Goal: Information Seeking & Learning: Learn about a topic

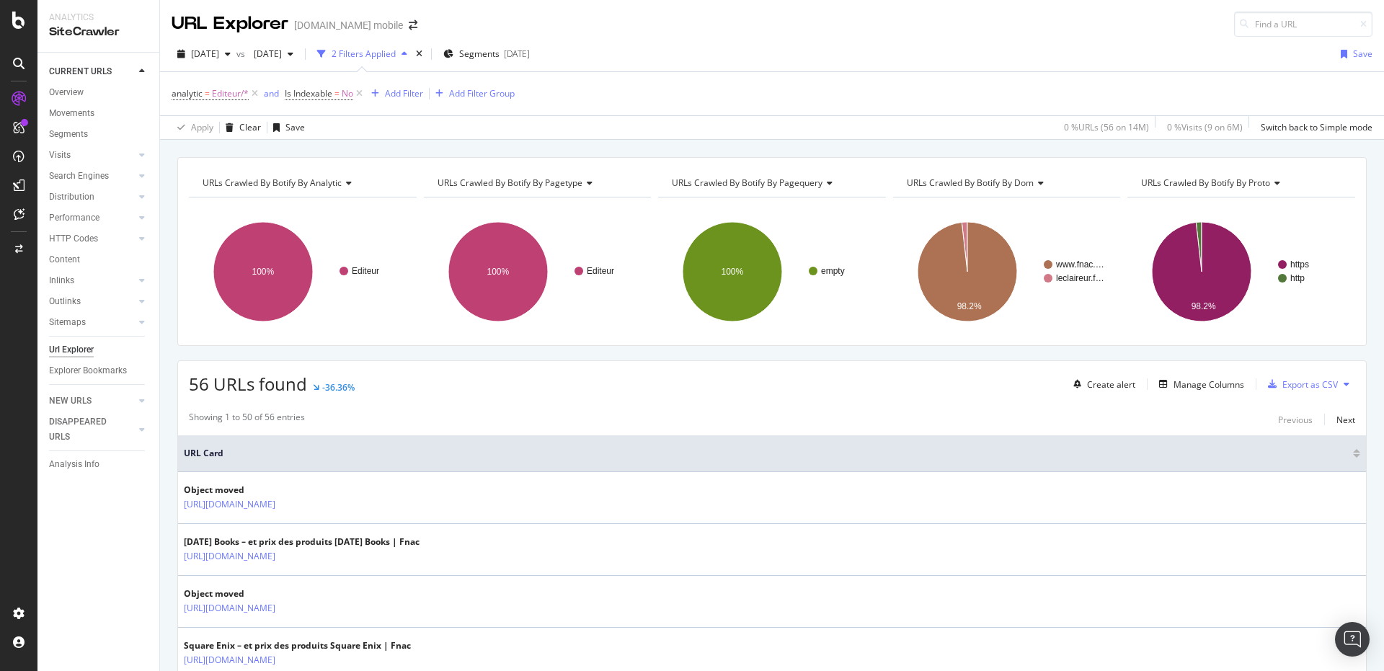
click at [385, 370] on div "56 URLs found -36.36% Create alert Manage Columns Export as CSV" at bounding box center [772, 378] width 1188 height 35
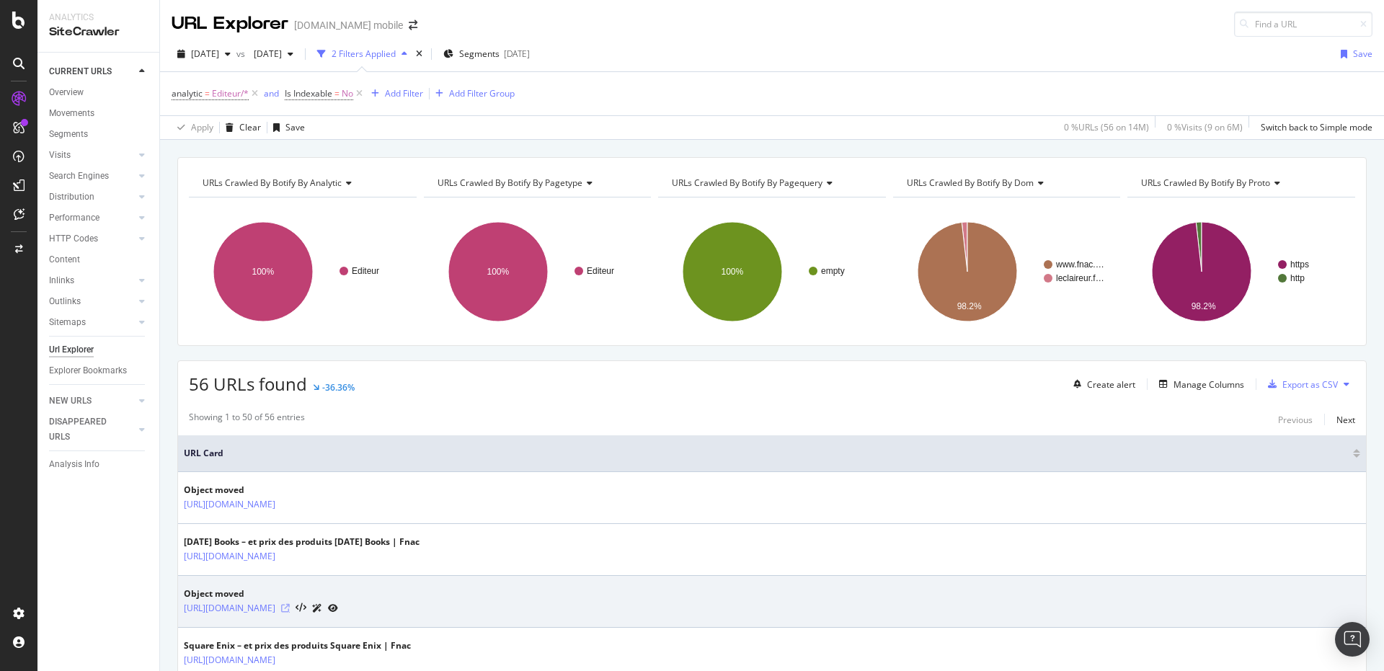
click at [290, 608] on icon at bounding box center [285, 608] width 9 height 9
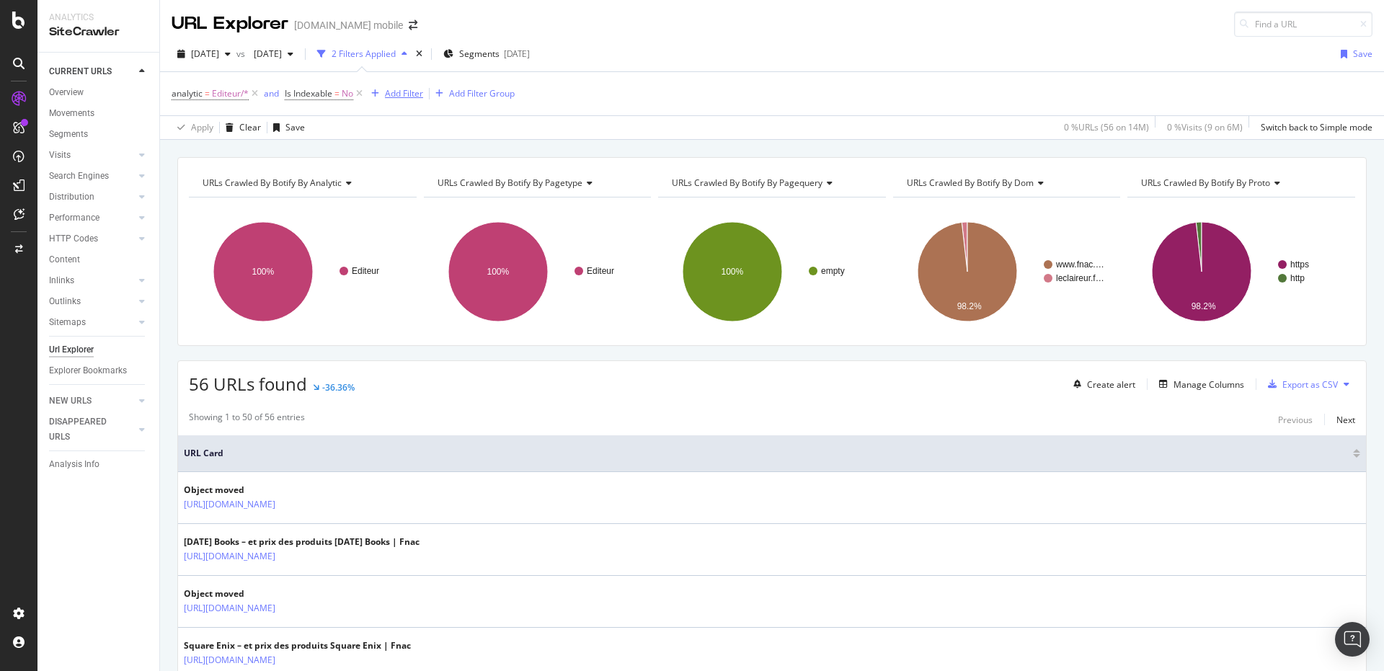
click at [401, 100] on div "Add Filter" at bounding box center [394, 94] width 58 height 16
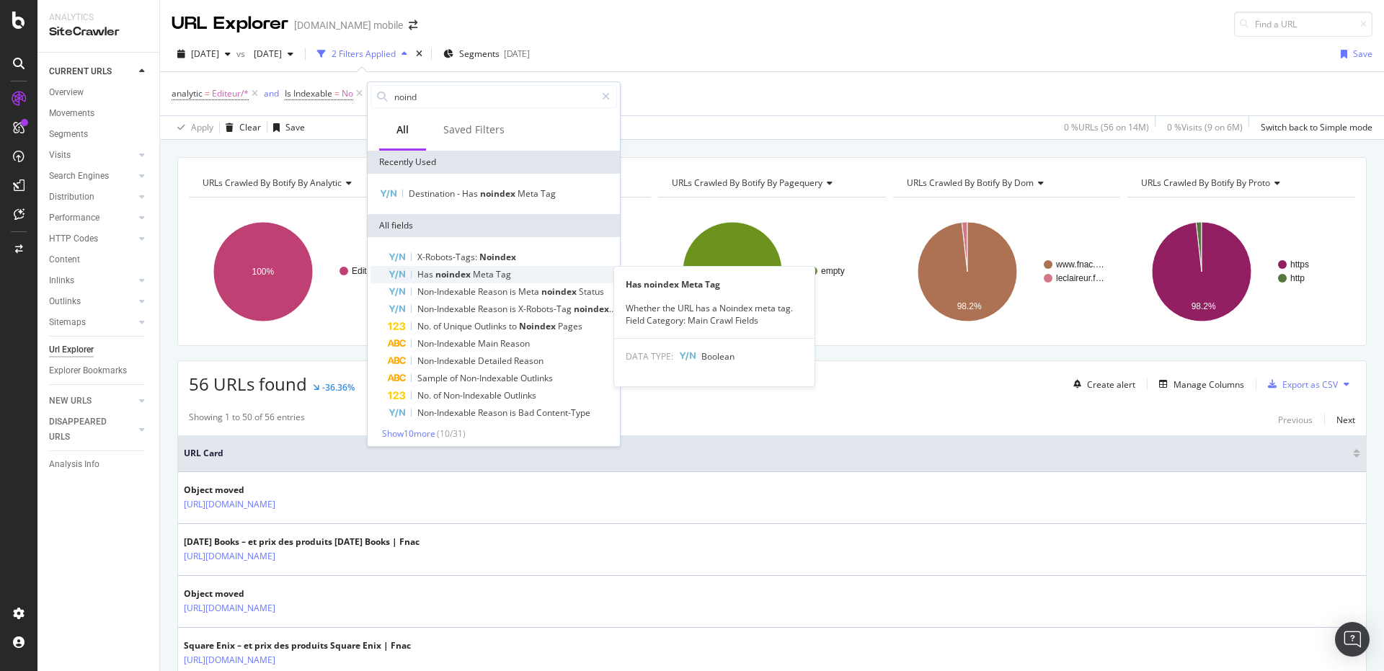
type input "noind"
click at [463, 273] on span "noindex" at bounding box center [453, 274] width 37 height 12
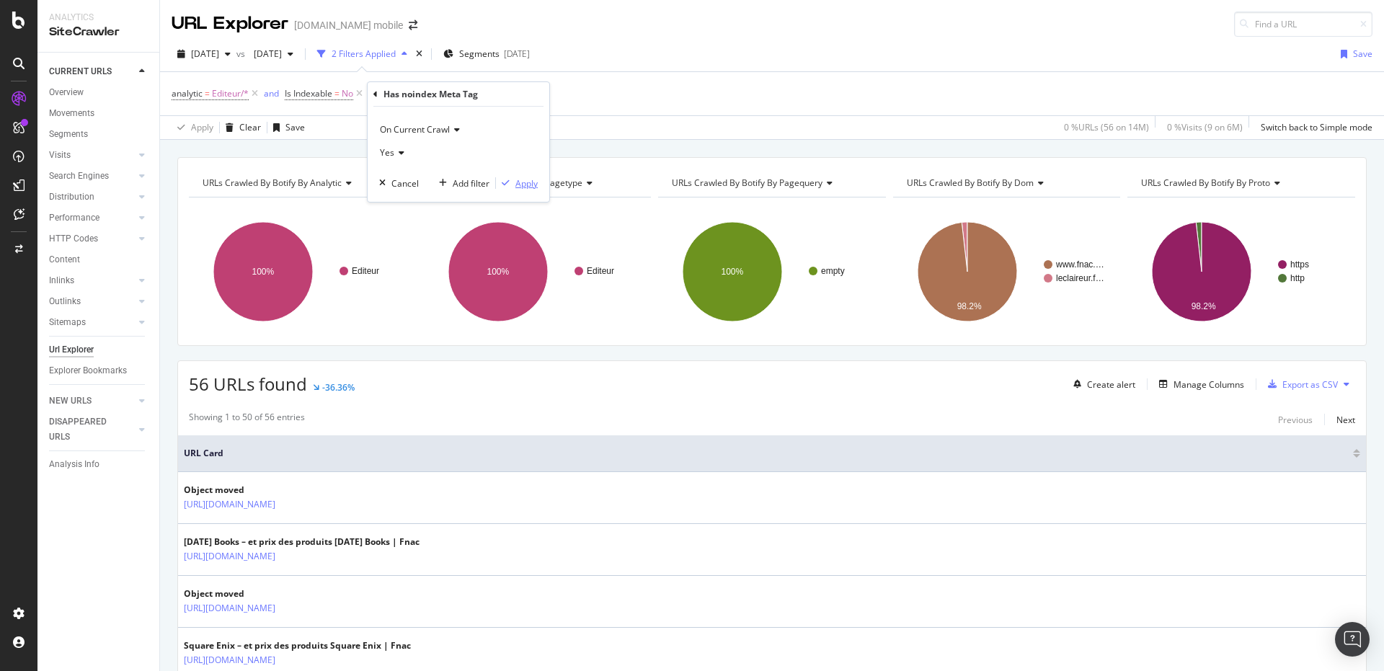
click at [523, 185] on div "Apply" at bounding box center [526, 183] width 22 height 12
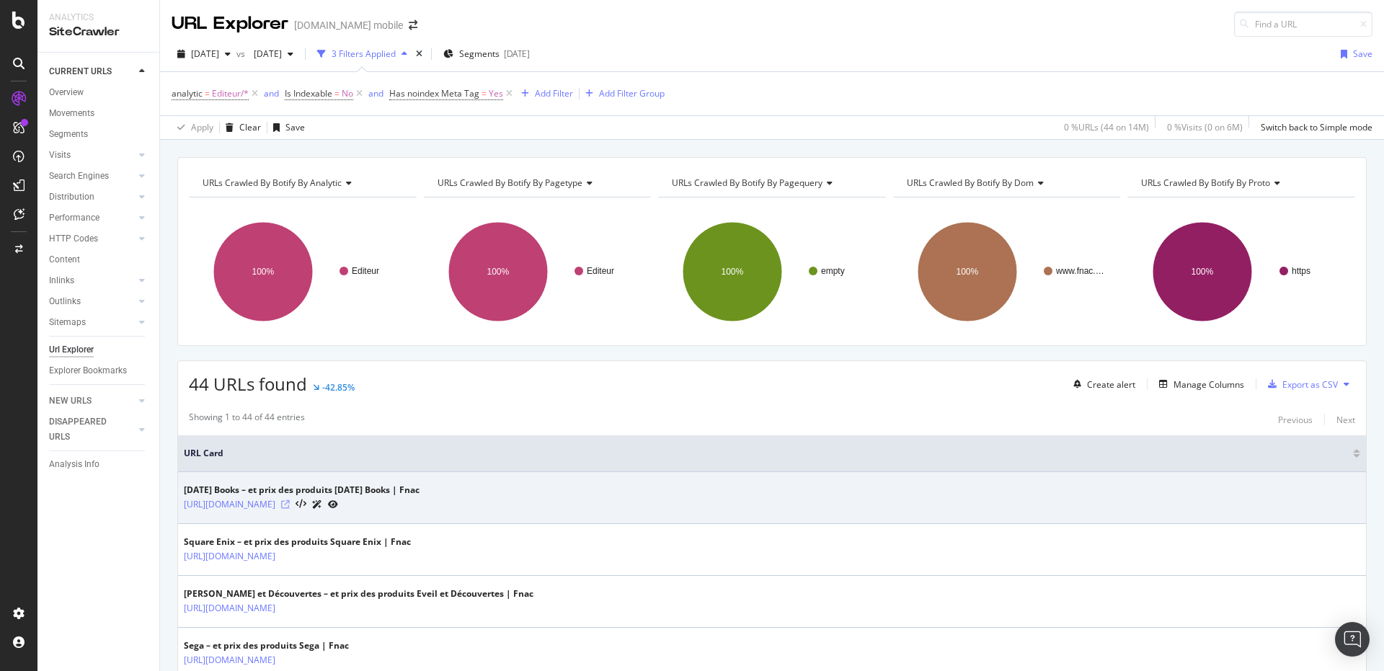
click at [290, 503] on icon at bounding box center [285, 504] width 9 height 9
click at [275, 510] on link "[URL][DOMAIN_NAME]" at bounding box center [230, 504] width 92 height 14
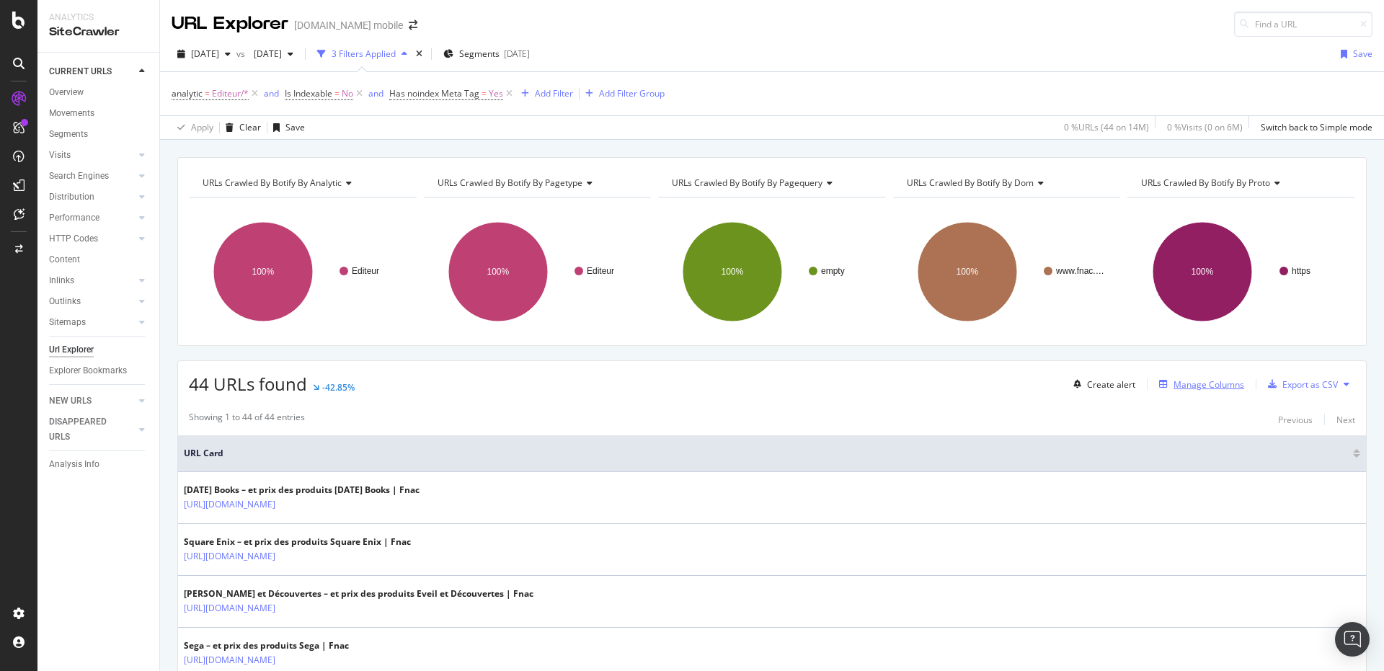
click at [1192, 389] on div "Manage Columns" at bounding box center [1208, 384] width 71 height 12
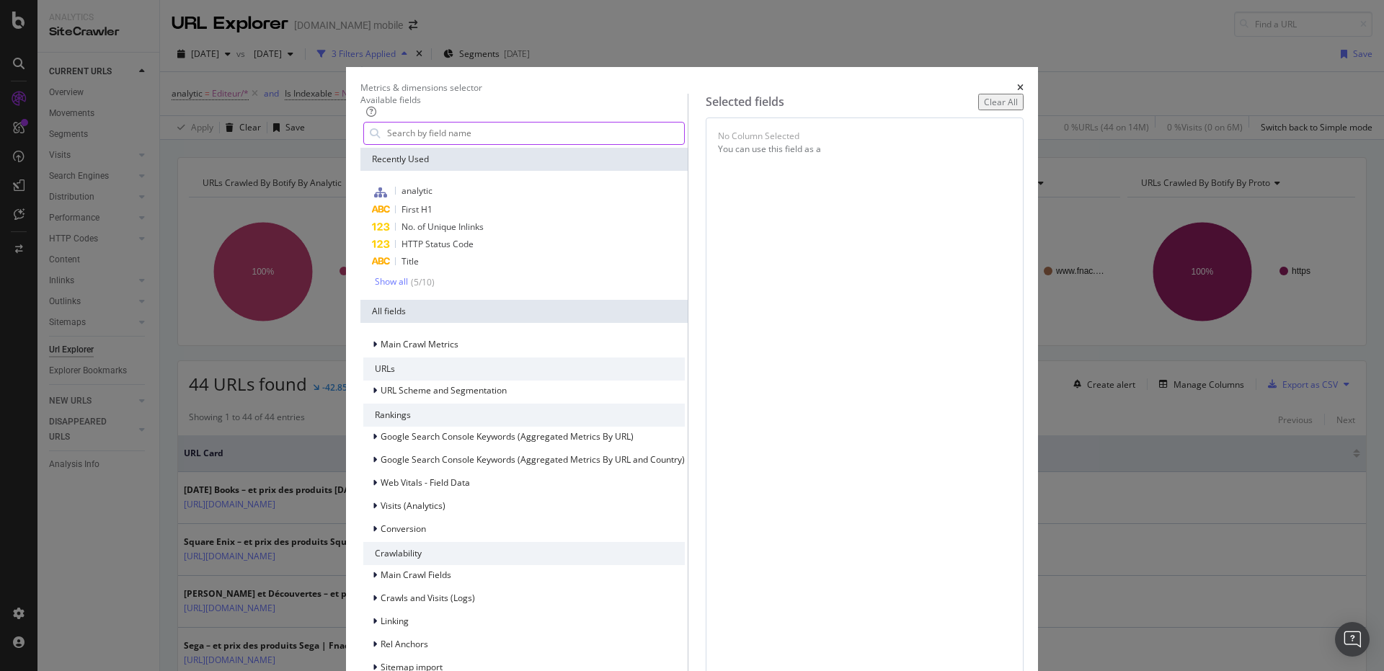
click at [510, 144] on input "modal" at bounding box center [535, 134] width 298 height 22
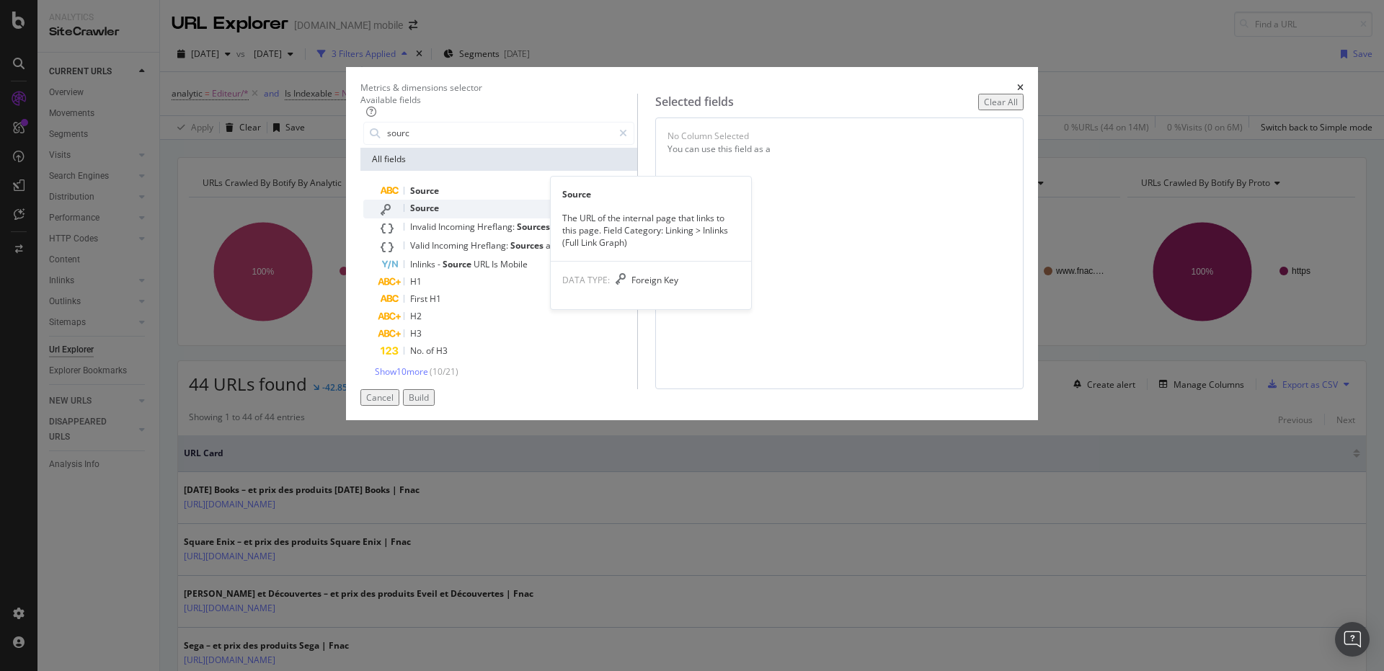
type input "sourc"
click at [496, 218] on div "Source" at bounding box center [508, 209] width 254 height 19
click at [791, 147] on div "Select a field (mandatory)" at bounding box center [754, 138] width 76 height 17
click at [773, 151] on div "(mandatory)" at bounding box center [747, 144] width 51 height 12
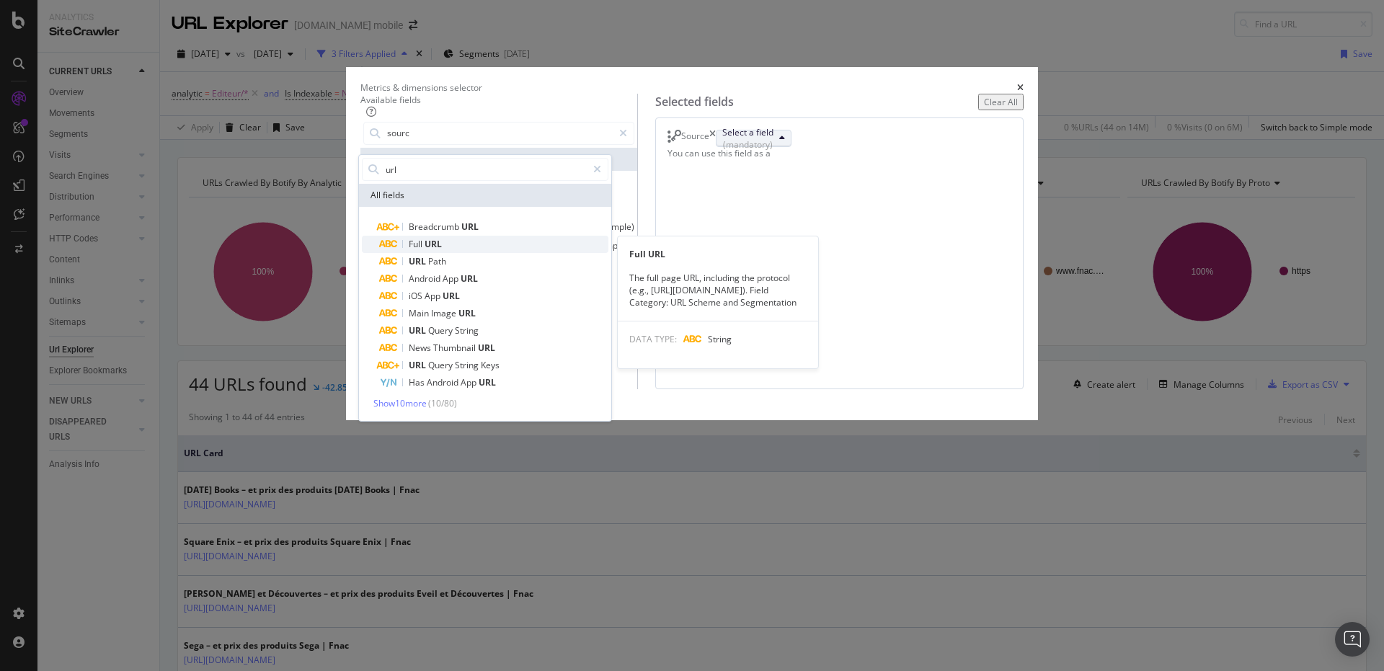
type input "url"
drag, startPoint x: 817, startPoint y: 291, endPoint x: 934, endPoint y: 492, distance: 232.9
click at [608, 253] on span "Full URL" at bounding box center [493, 244] width 229 height 17
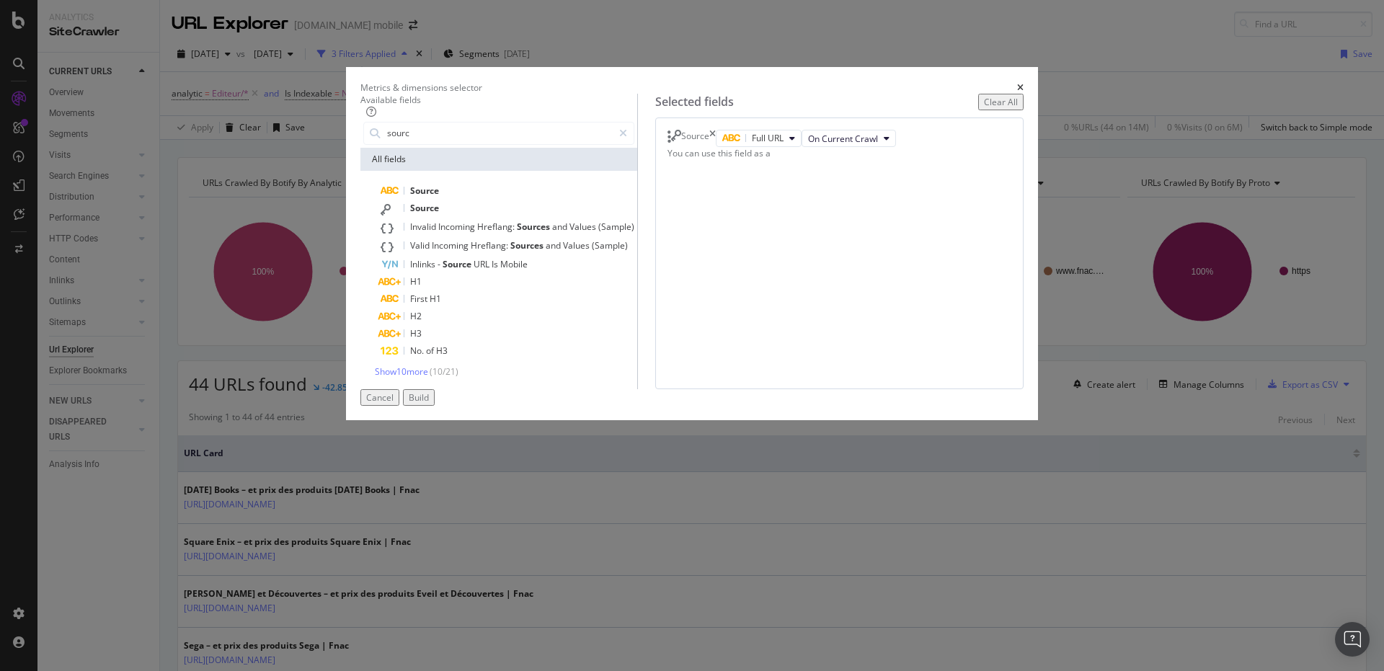
click at [435, 406] on button "Build" at bounding box center [419, 397] width 32 height 17
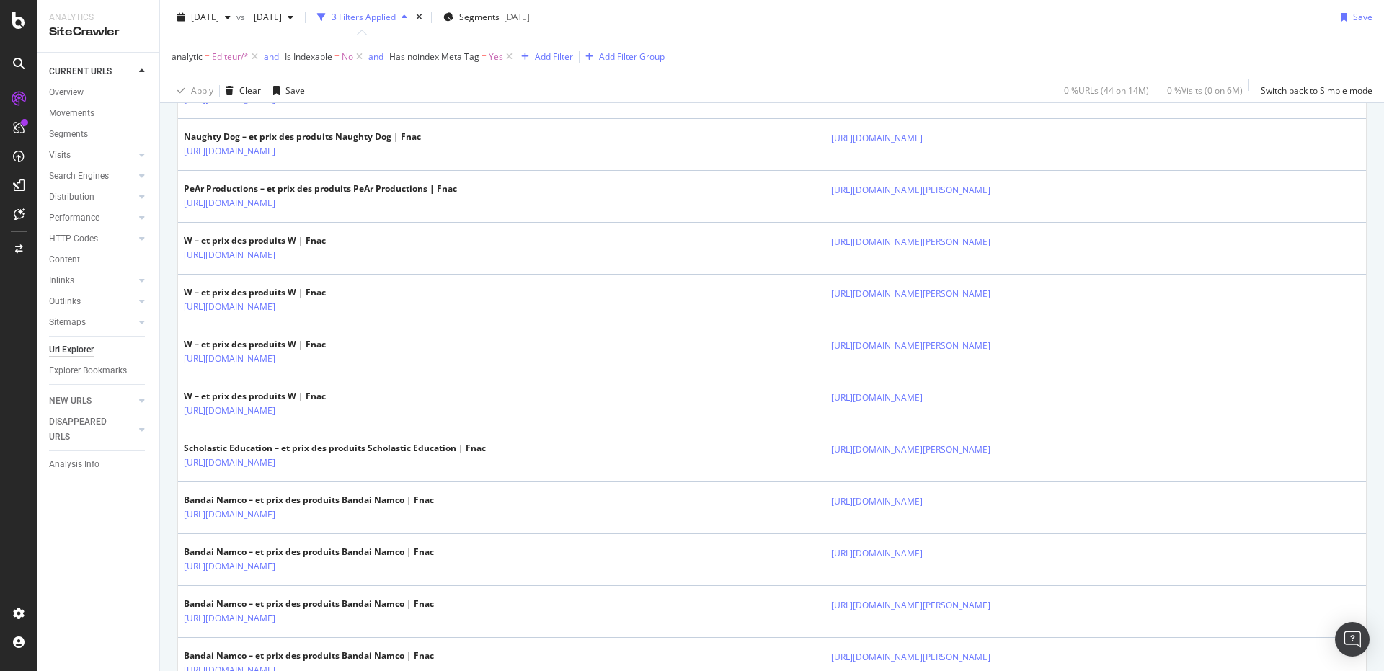
scroll to position [1912, 0]
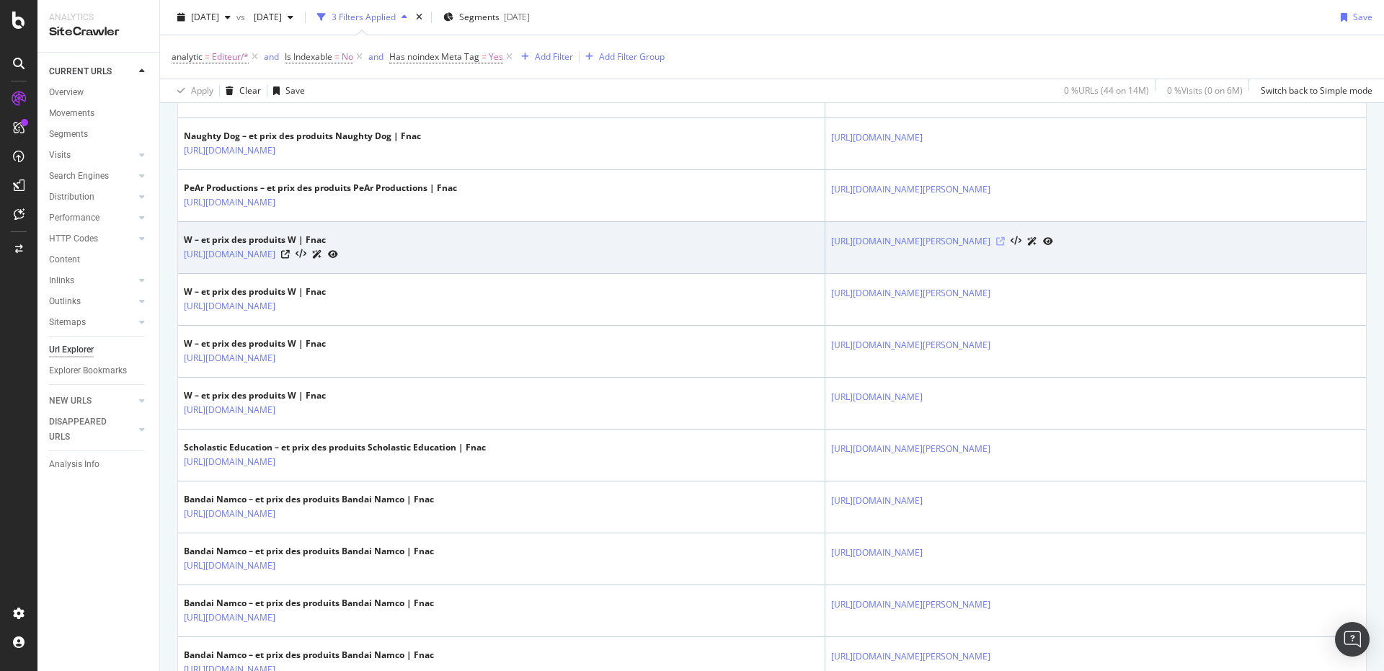
click at [996, 246] on icon at bounding box center [1000, 241] width 9 height 9
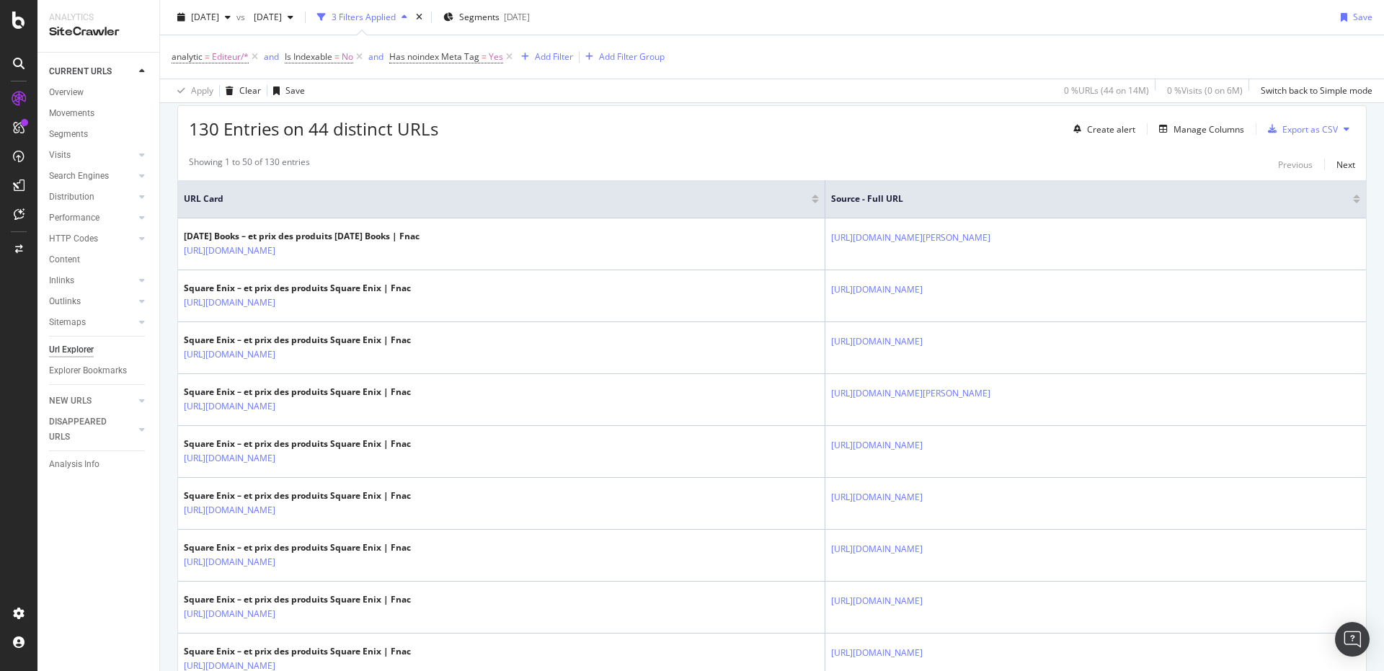
scroll to position [0, 0]
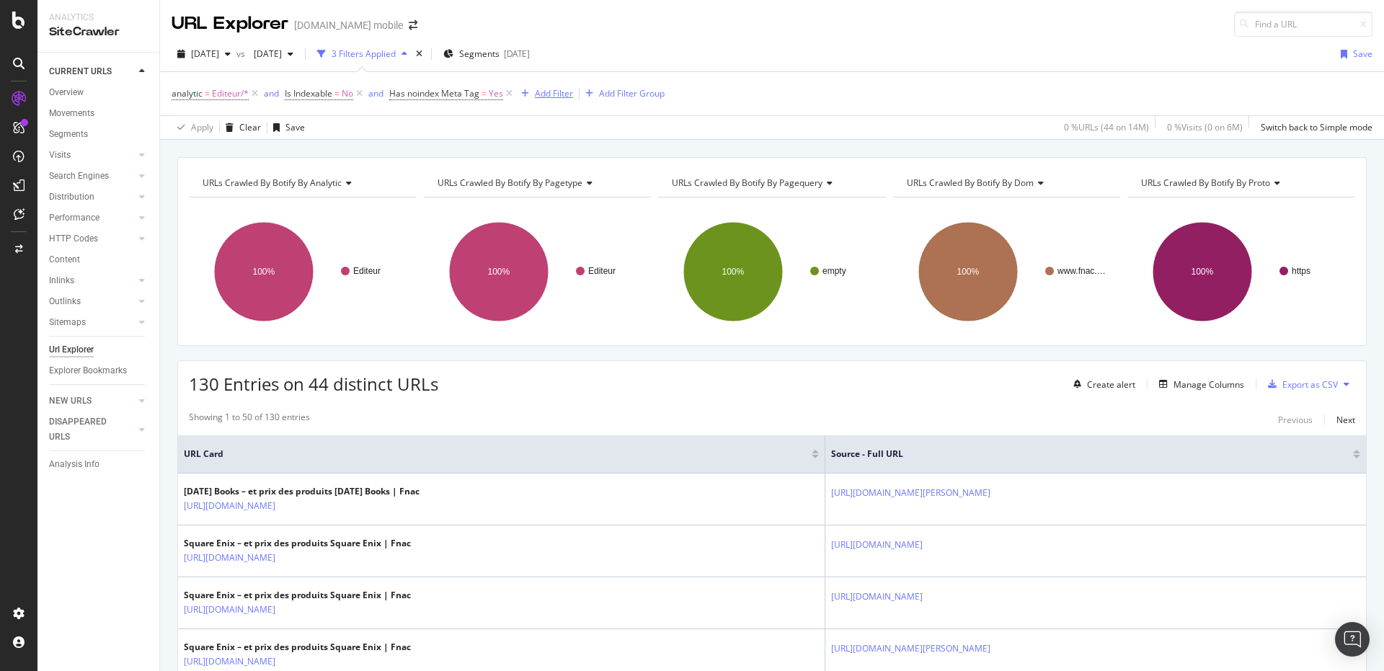
click at [538, 89] on div "Add Filter" at bounding box center [554, 93] width 38 height 12
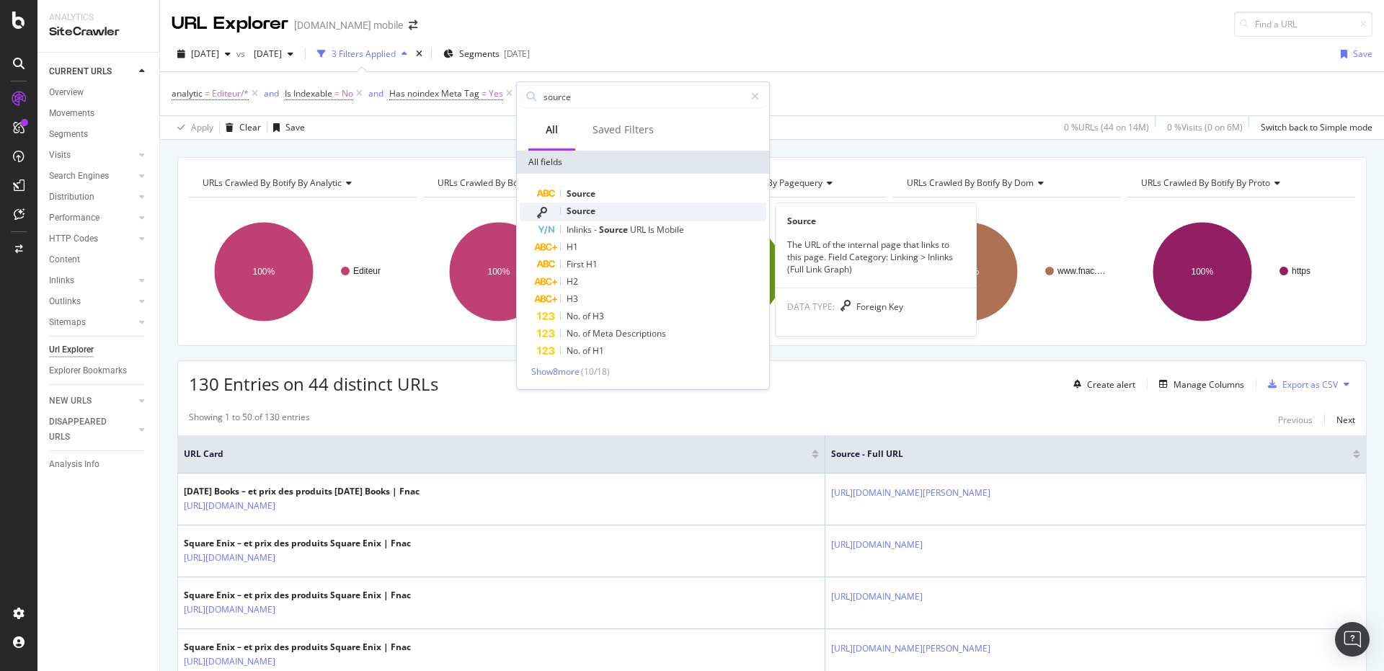
type input "source"
click at [597, 210] on div "Source" at bounding box center [651, 212] width 229 height 19
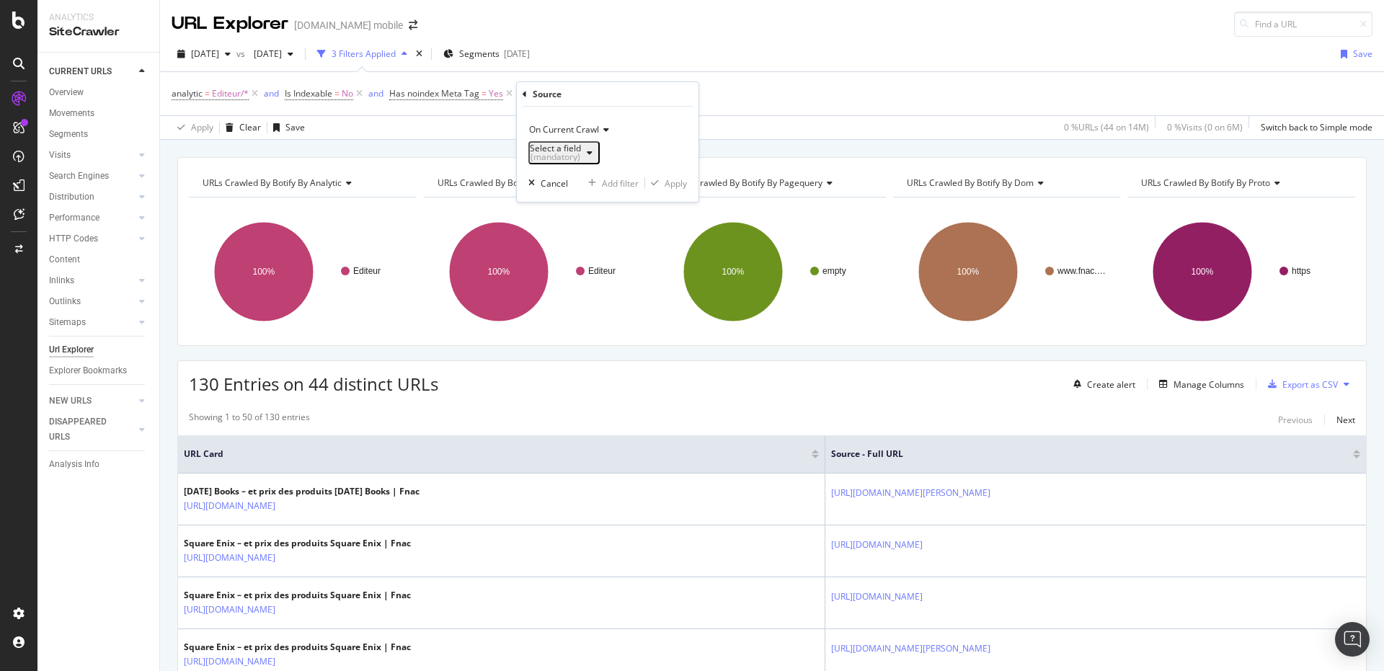
click at [581, 153] on div "(mandatory)" at bounding box center [555, 157] width 51 height 9
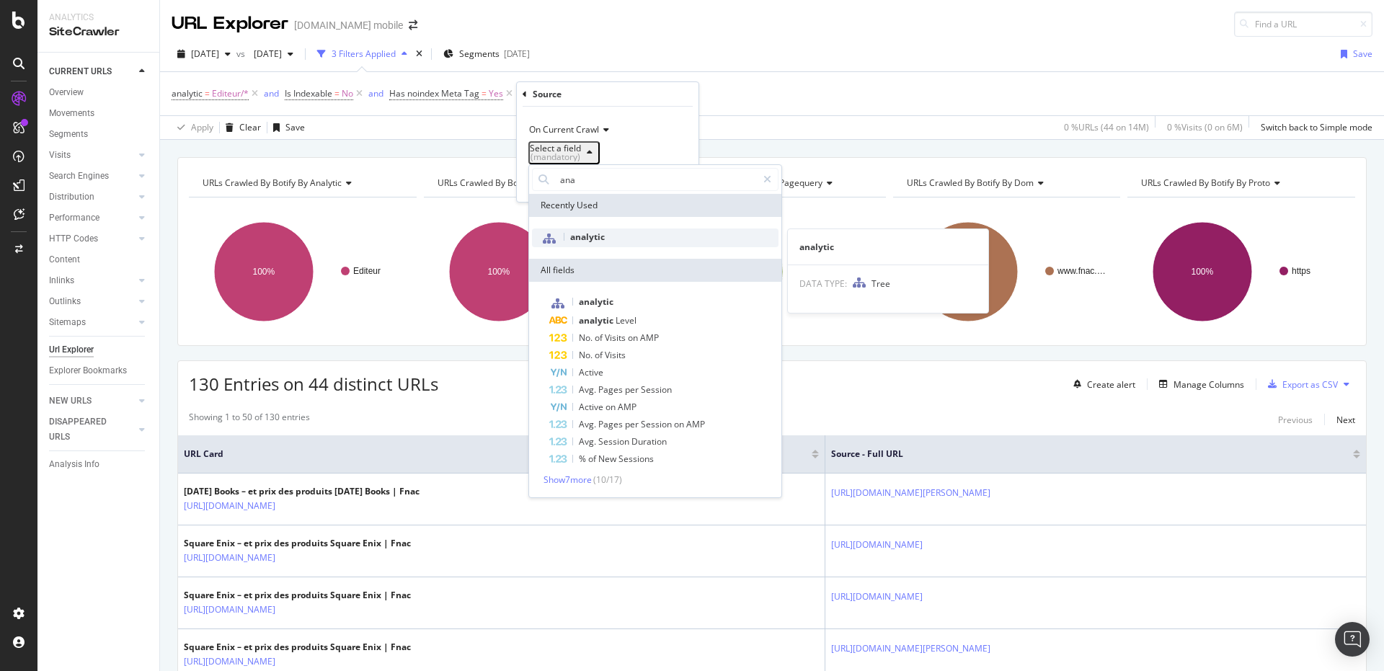
type input "ana"
click at [610, 236] on div "analytic" at bounding box center [655, 237] width 246 height 19
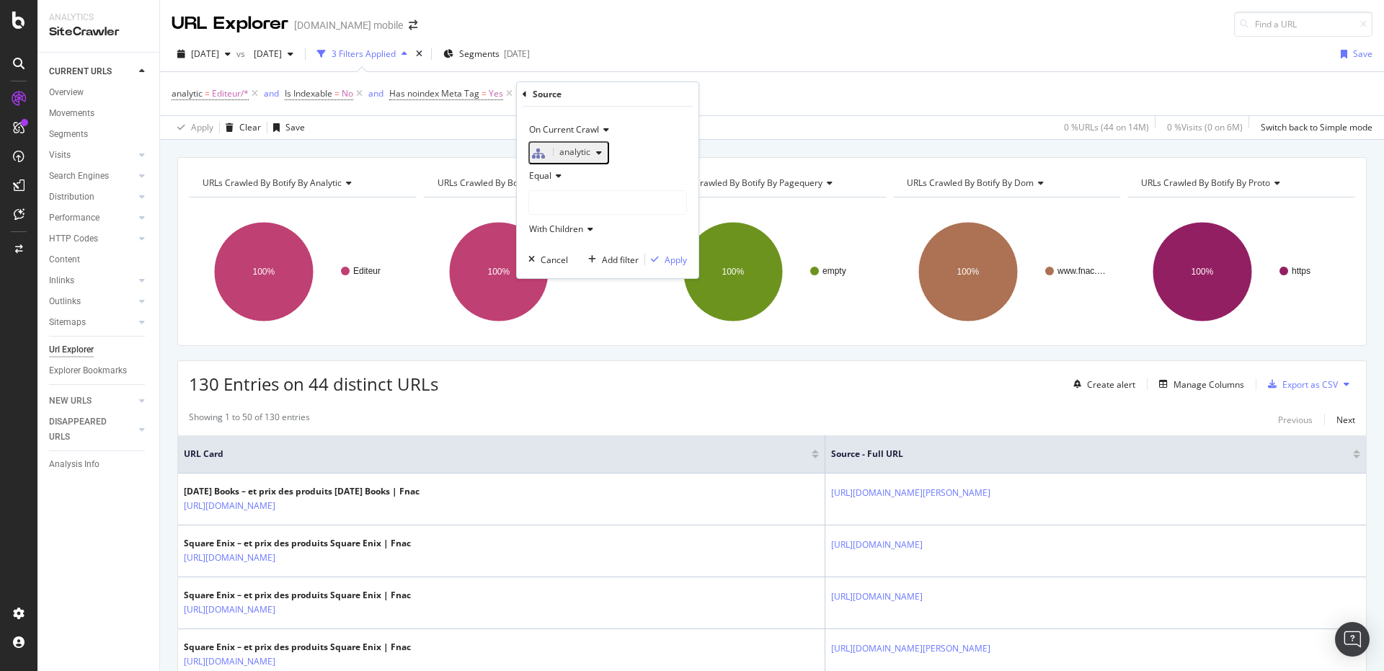
click at [597, 210] on div at bounding box center [607, 202] width 157 height 23
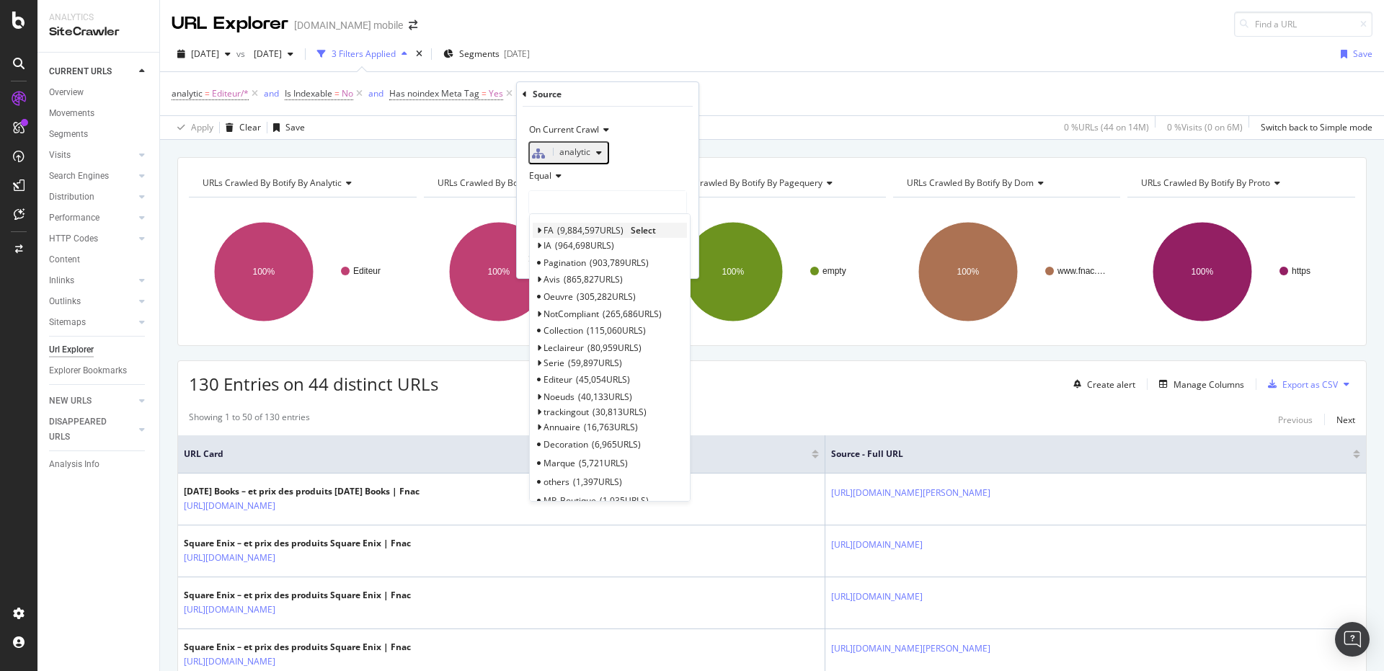
click at [636, 233] on span "Select" at bounding box center [643, 230] width 25 height 12
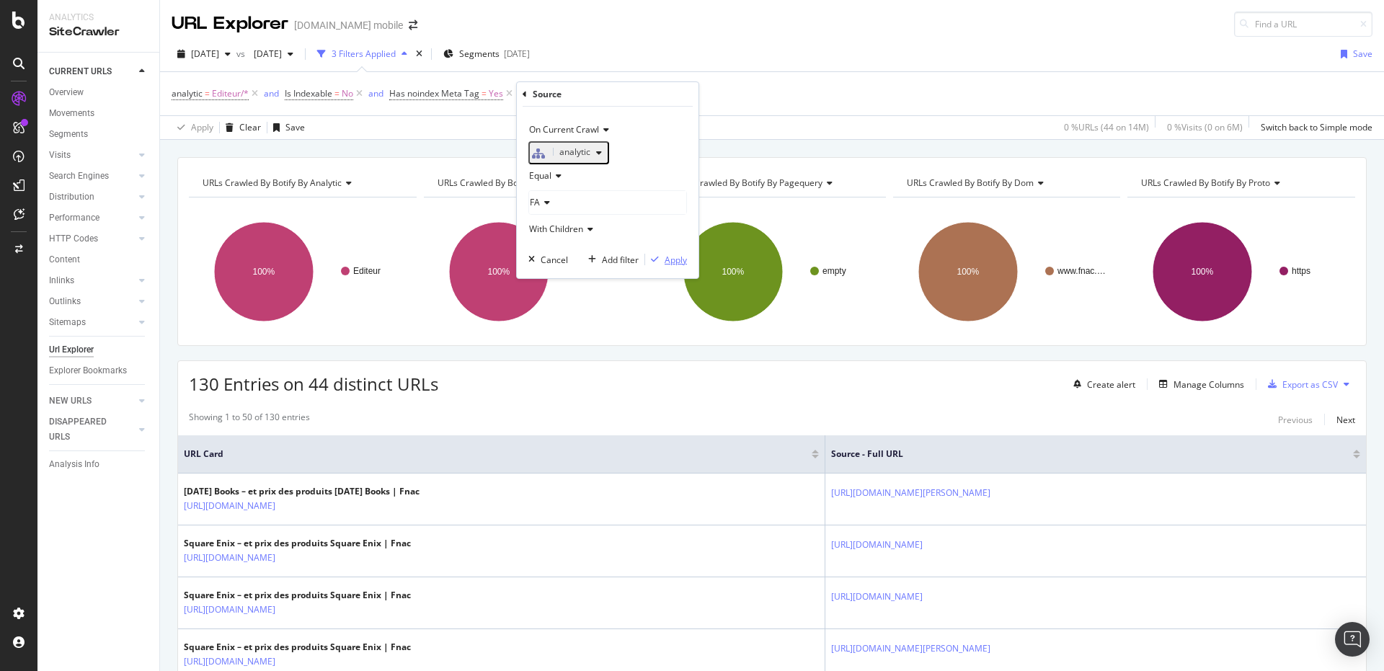
click at [670, 266] on div "Apply" at bounding box center [676, 260] width 22 height 12
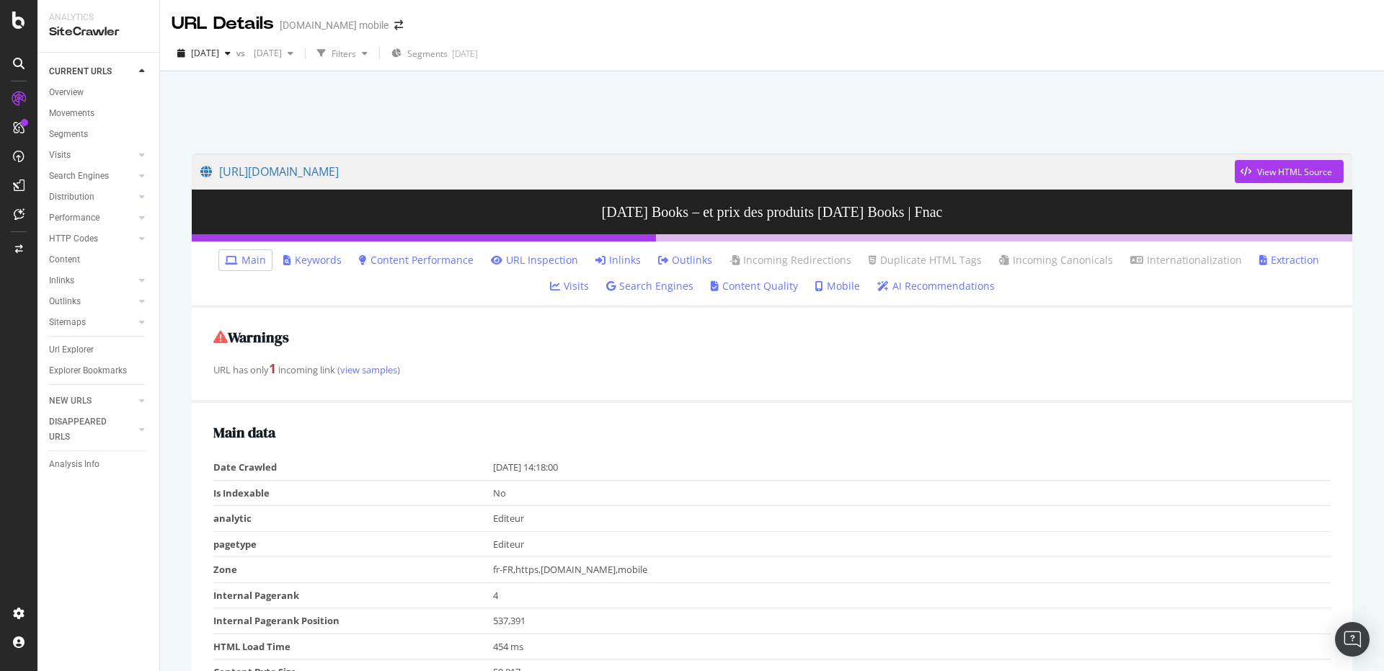
click at [587, 249] on ul "Main Keywords Content Performance URL Inspection Inlinks Outlinks Incoming Redi…" at bounding box center [772, 274] width 1160 height 66
click at [595, 257] on link "Inlinks" at bounding box center [617, 260] width 45 height 14
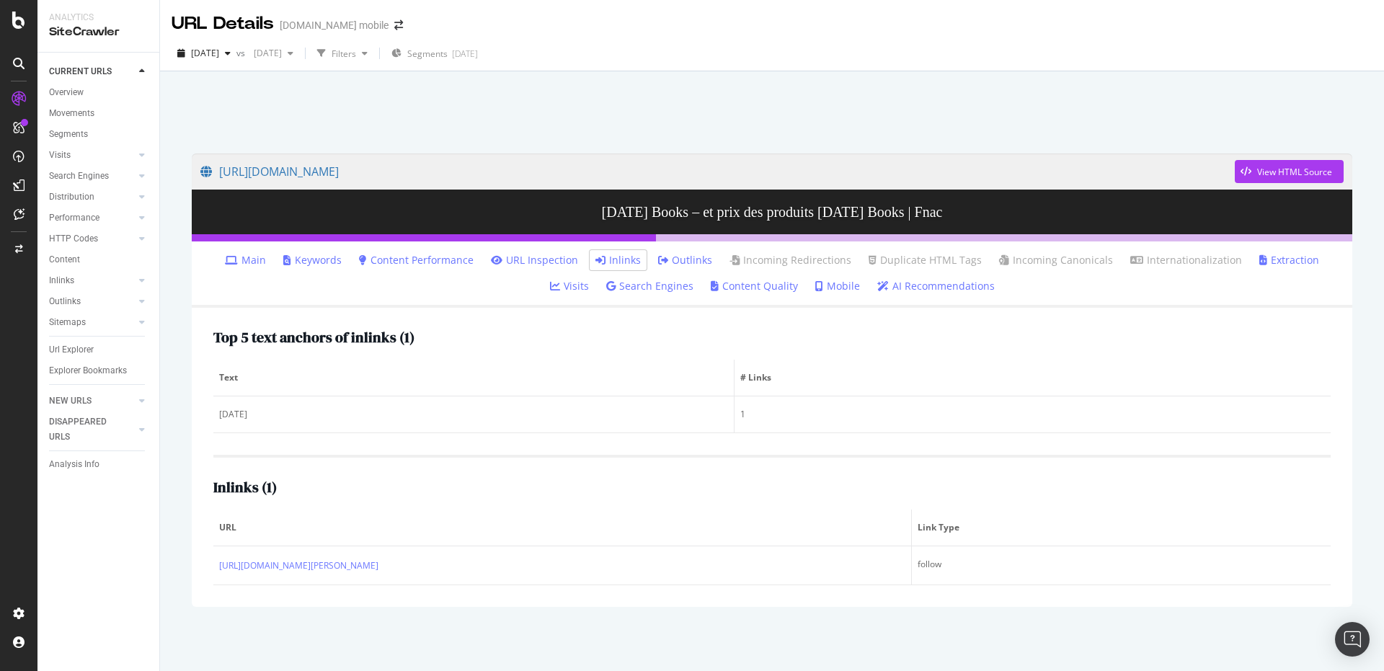
click at [577, 116] on div at bounding box center [771, 108] width 1189 height 61
